Goal: Task Accomplishment & Management: Manage account settings

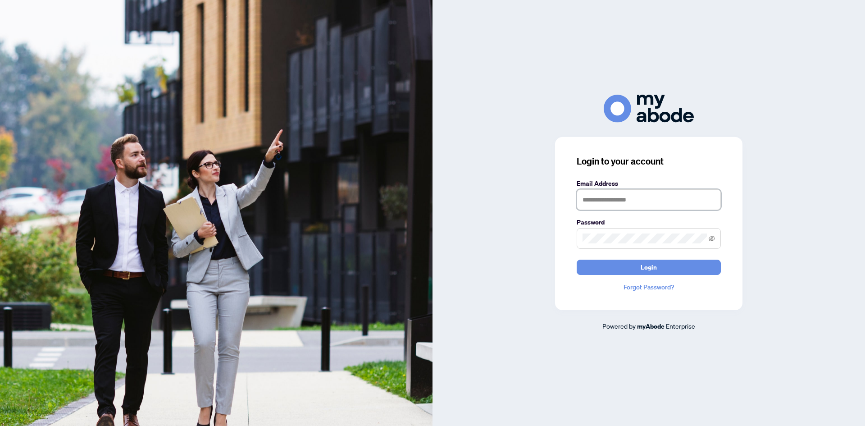
click at [601, 197] on input "text" at bounding box center [649, 199] width 144 height 21
type input "**********"
click at [577, 260] on button "Login" at bounding box center [649, 267] width 144 height 15
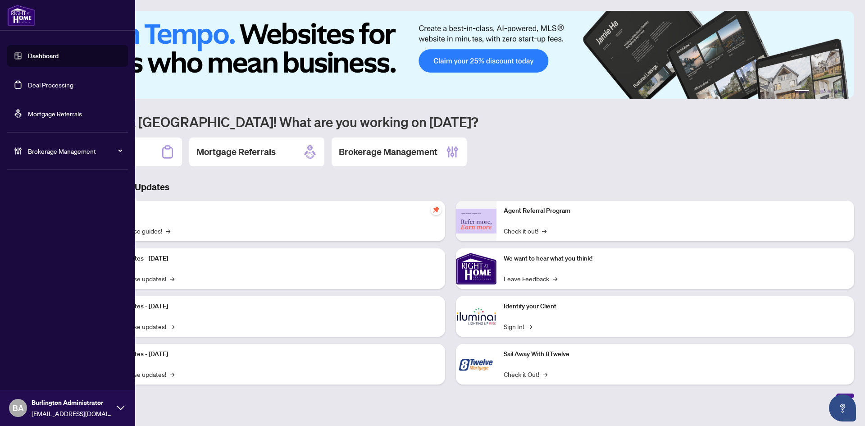
click at [45, 89] on link "Deal Processing" at bounding box center [51, 85] width 46 height 8
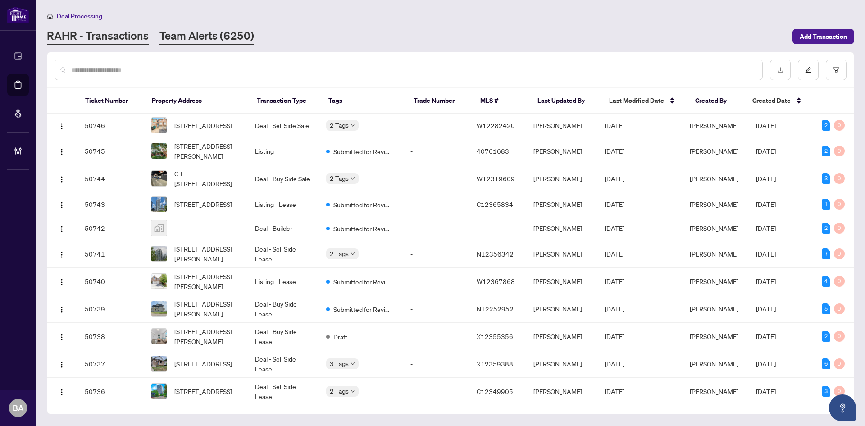
click at [204, 40] on link "Team Alerts (6250)" at bounding box center [206, 36] width 95 height 16
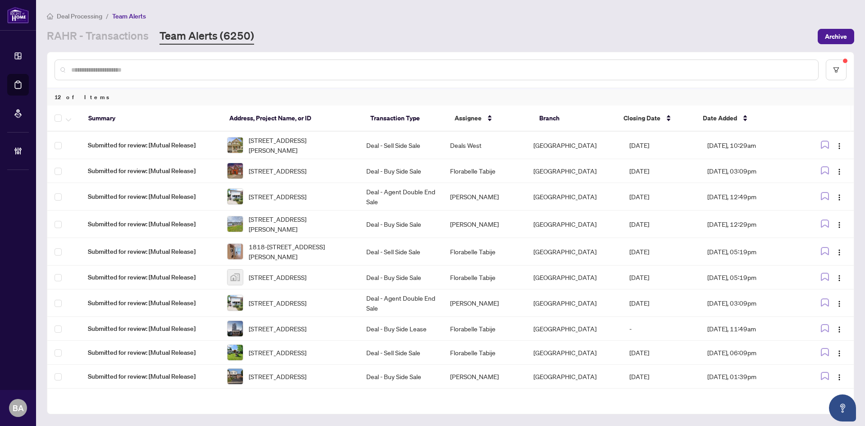
drag, startPoint x: 91, startPoint y: 35, endPoint x: 106, endPoint y: 46, distance: 18.4
click at [91, 35] on link "RAHR - Transactions" at bounding box center [98, 36] width 102 height 16
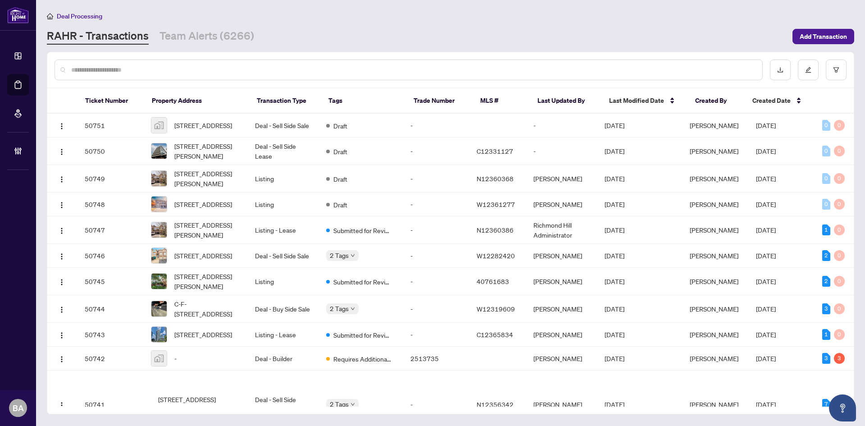
click at [128, 66] on input "text" at bounding box center [413, 70] width 684 height 10
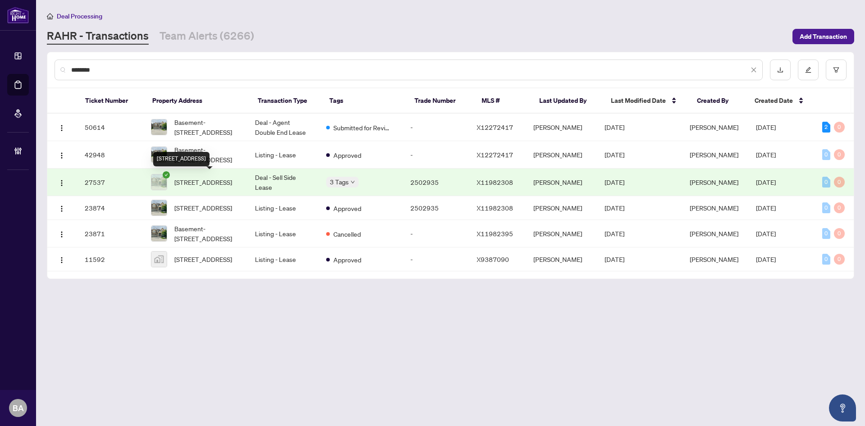
type input "********"
click at [208, 187] on span "27 Chase Cres, Cambridge, Ontario N3C 0C5, Canada" at bounding box center [203, 182] width 58 height 10
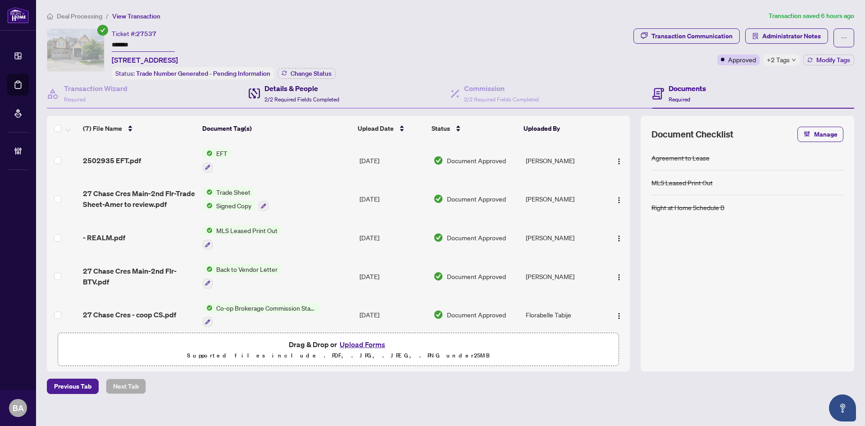
click at [280, 94] on div "Details & People 2/2 Required Fields Completed" at bounding box center [301, 93] width 75 height 21
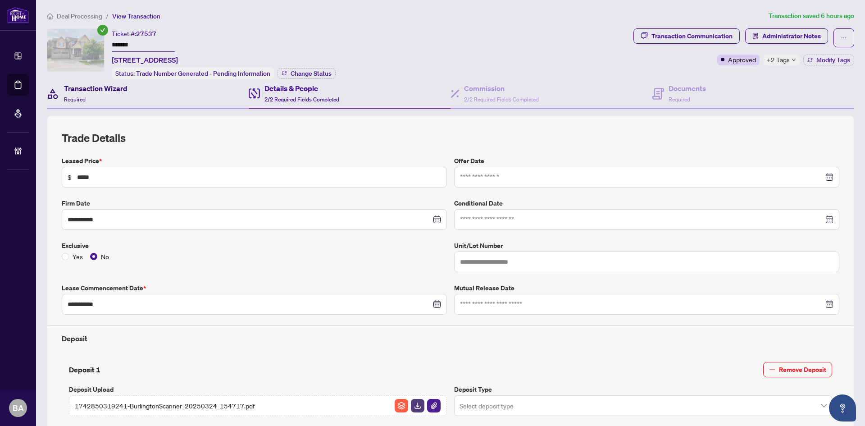
click at [119, 95] on div "Transaction Wizard Required" at bounding box center [96, 93] width 64 height 21
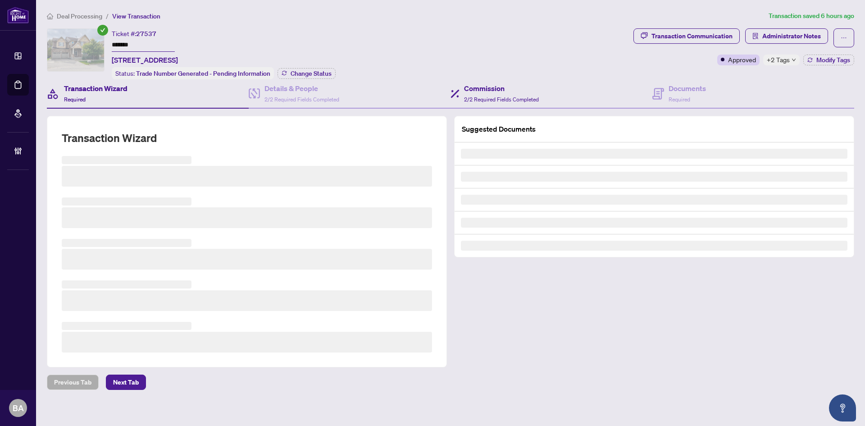
click at [544, 107] on div "Commission 2/2 Required Fields Completed" at bounding box center [552, 93] width 202 height 29
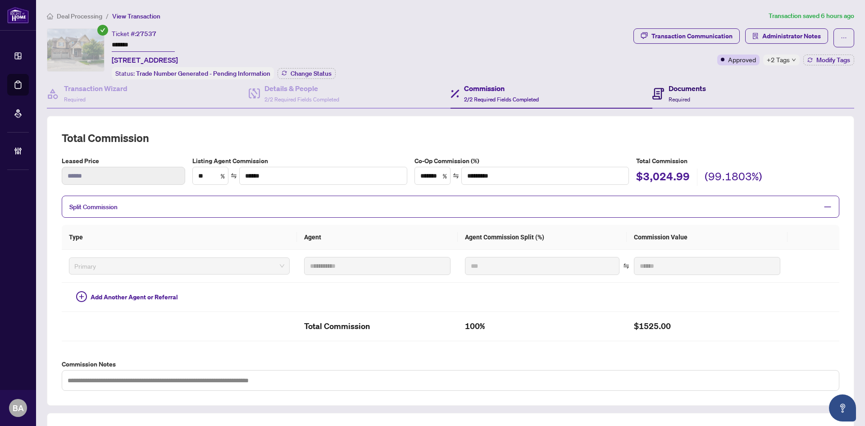
click at [660, 97] on div "Documents Required" at bounding box center [679, 93] width 54 height 21
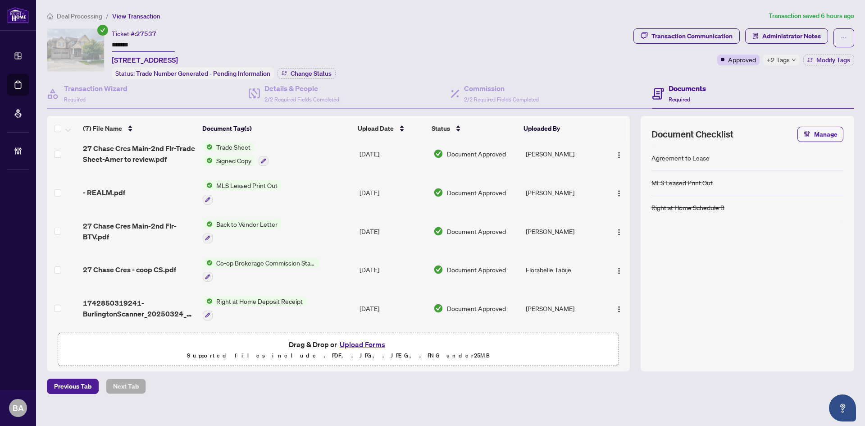
scroll to position [85, 0]
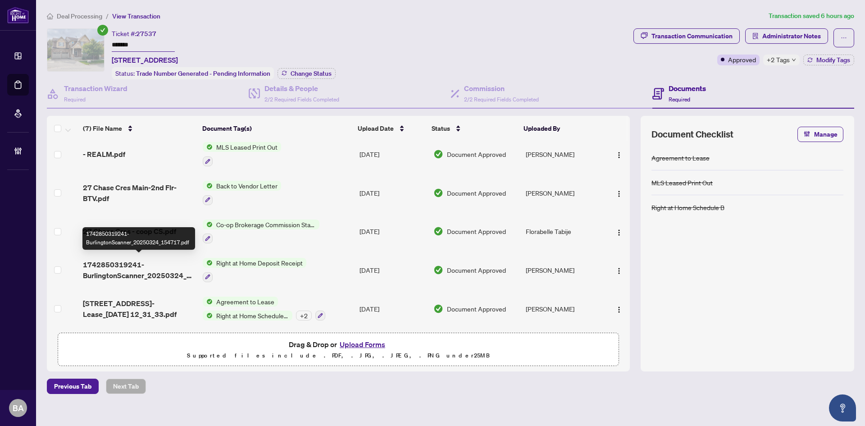
click at [126, 270] on span "1742850319241-BurlingtonScanner_20250324_154717.pdf" at bounding box center [139, 270] width 113 height 22
